Goal: Transaction & Acquisition: Purchase product/service

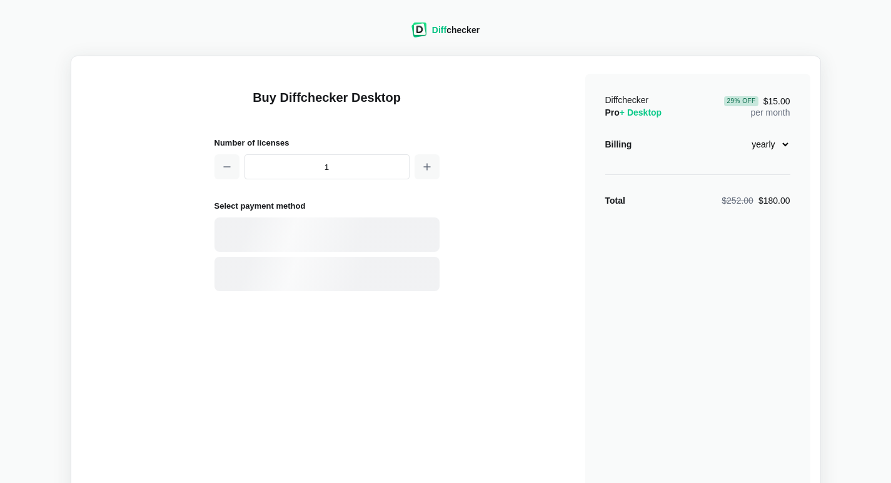
select select "desktop-yearly-180"
click at [465, 320] on div "Buy Diffchecker Desktop Number of licenses 1 Select payment method Visa MasterC…" at bounding box center [445, 295] width 729 height 458
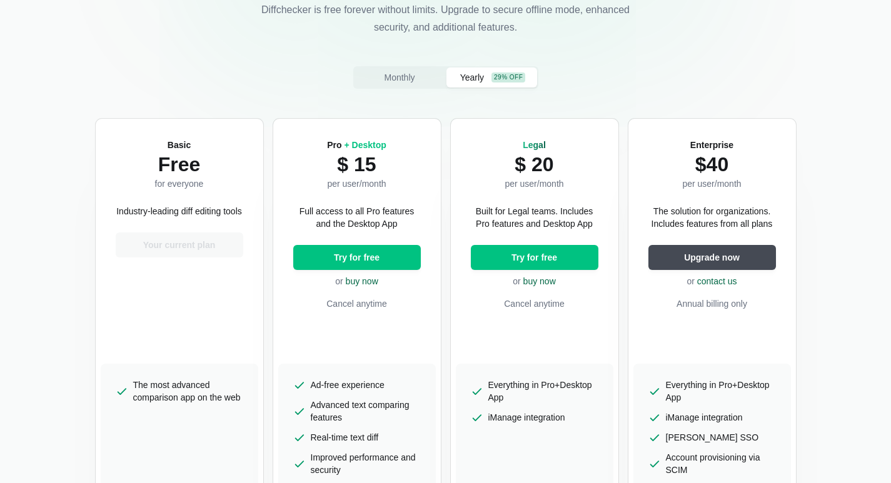
scroll to position [250, 0]
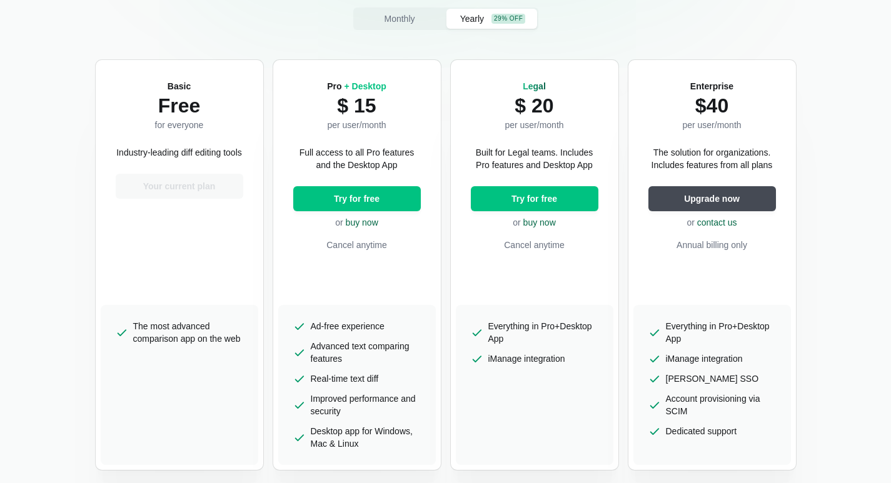
click at [369, 248] on p "Cancel anytime" at bounding box center [357, 245] width 128 height 13
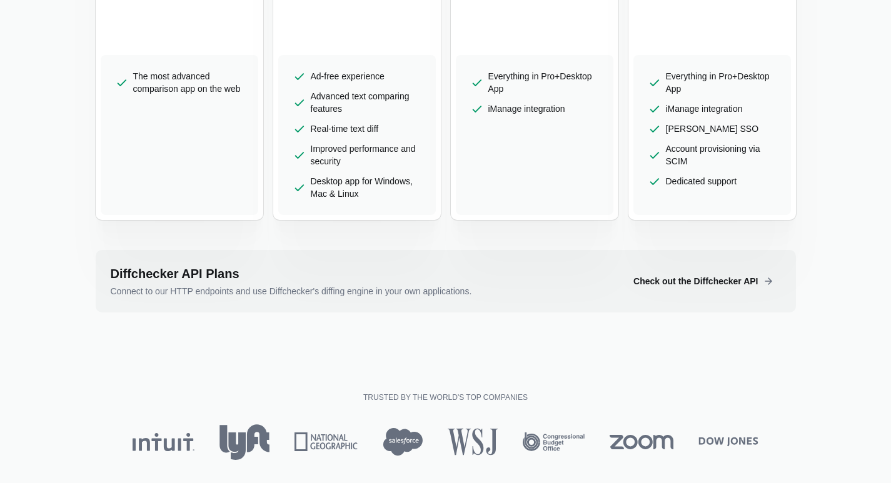
scroll to position [438, 0]
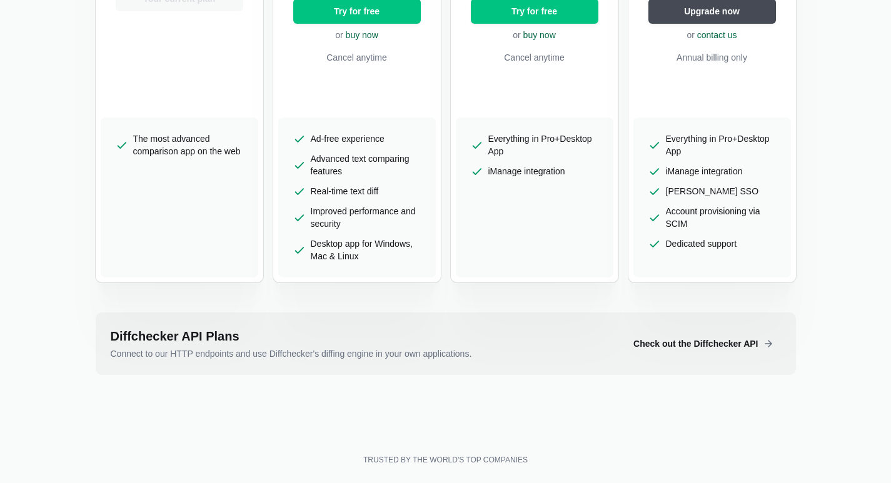
click at [744, 351] on button "Check out the Diffchecker API" at bounding box center [701, 343] width 157 height 25
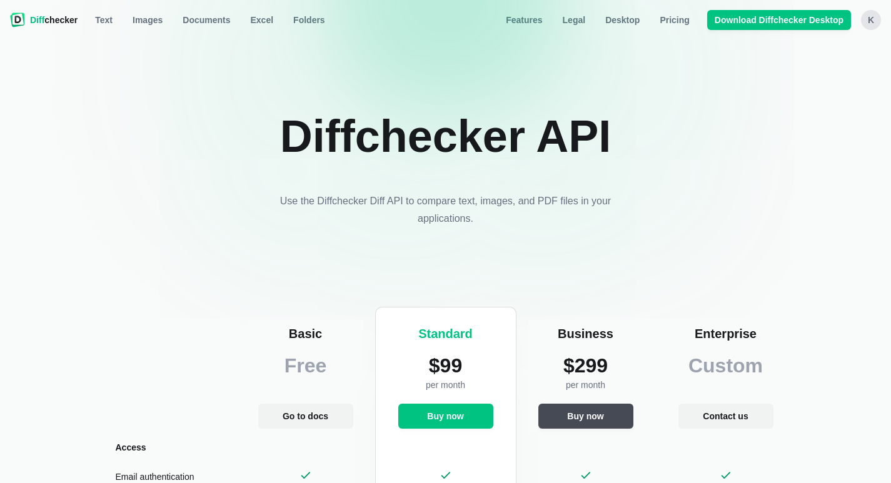
click at [544, 21] on span "Features" at bounding box center [523, 20] width 41 height 13
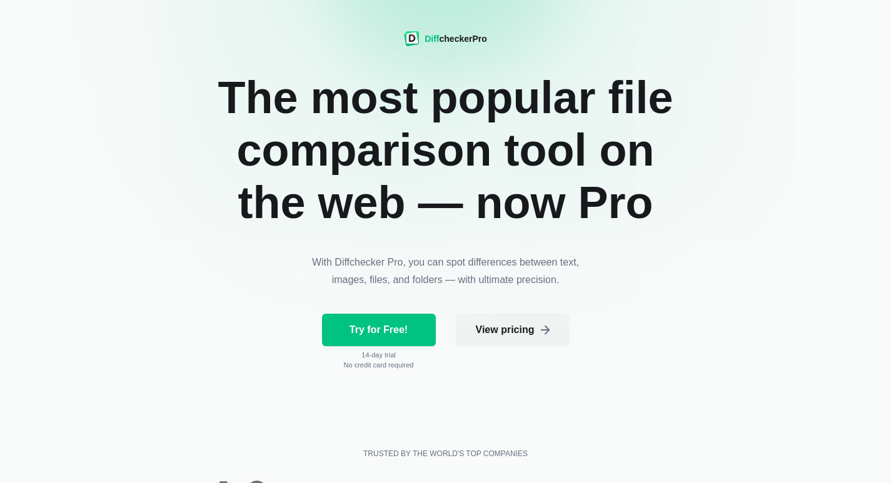
scroll to position [125, 0]
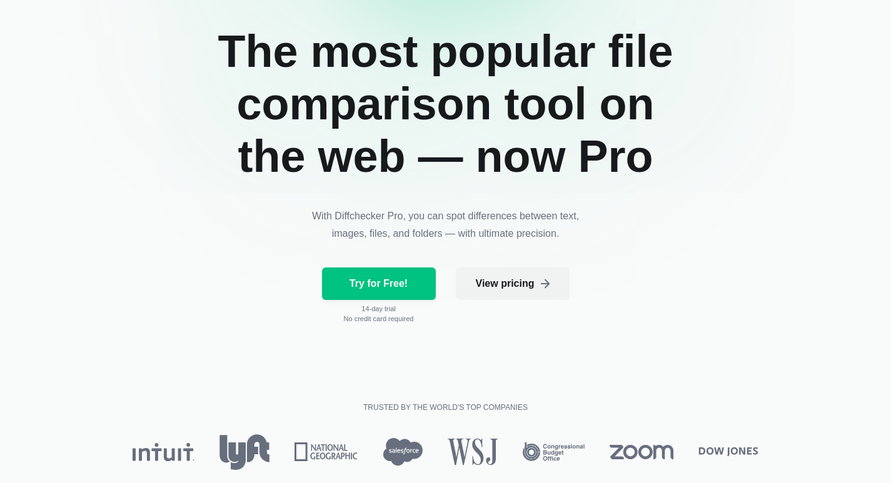
click at [391, 289] on span "Try for Free!" at bounding box center [378, 284] width 63 height 13
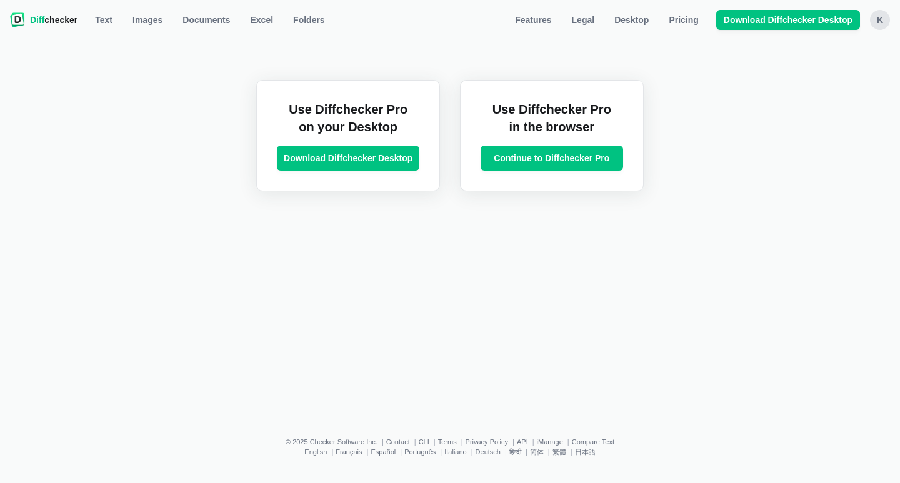
click at [408, 155] on span "Download Diffchecker Desktop" at bounding box center [348, 158] width 134 height 13
